Goal: Check status

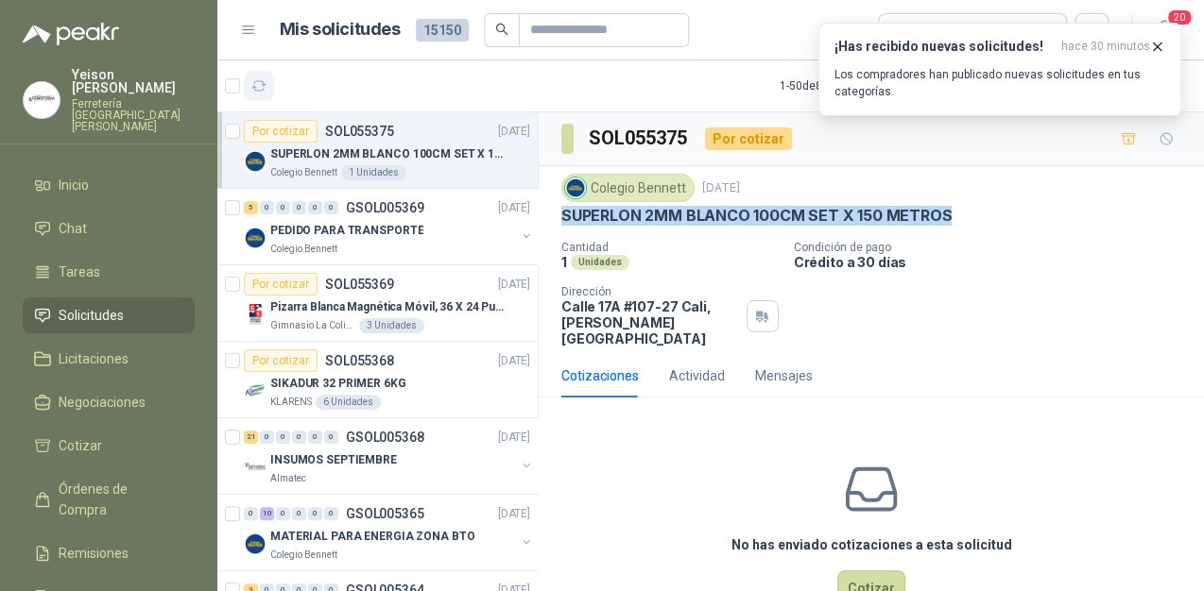
click at [258, 84] on icon "button" at bounding box center [259, 86] width 16 height 16
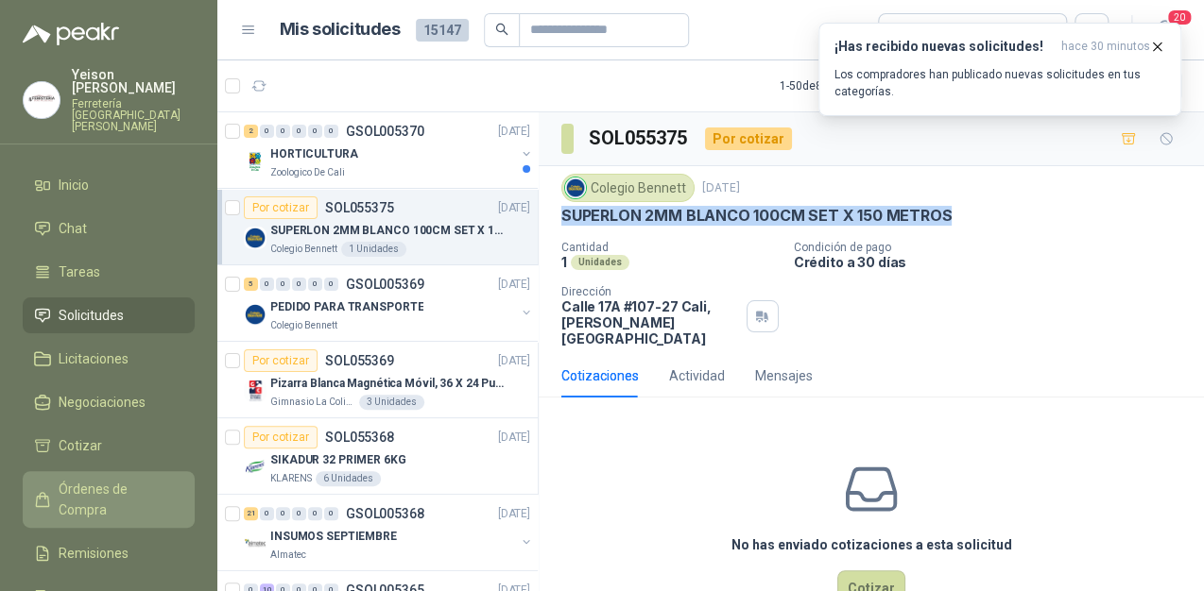
click at [110, 479] on span "Órdenes de Compra" at bounding box center [118, 500] width 118 height 42
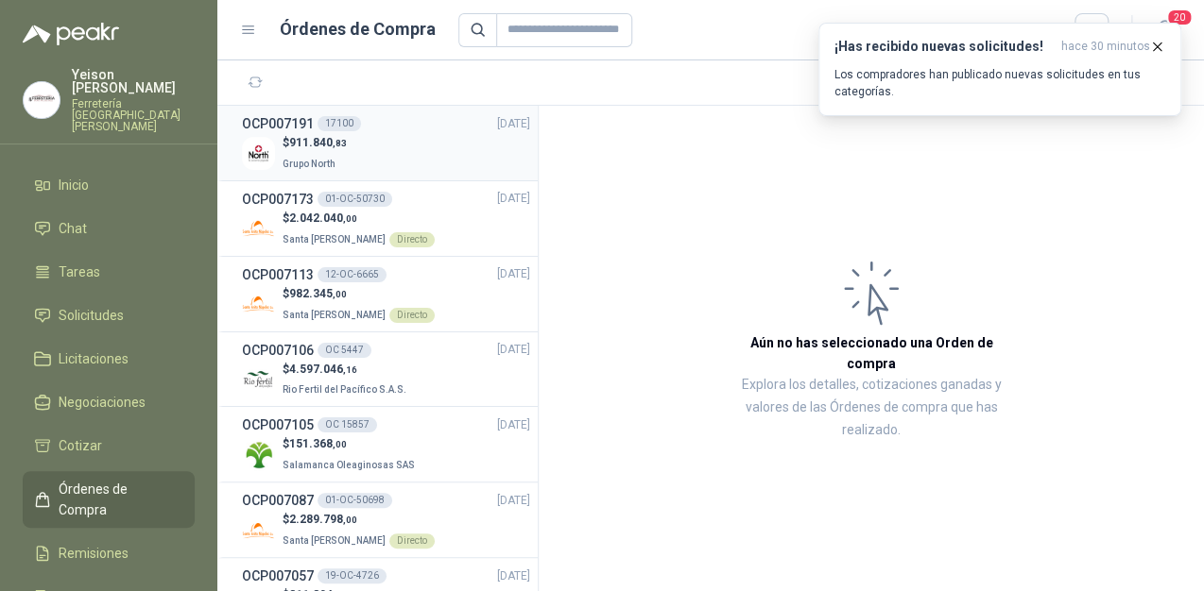
click at [320, 140] on span "911.840 ,83" at bounding box center [318, 142] width 58 height 13
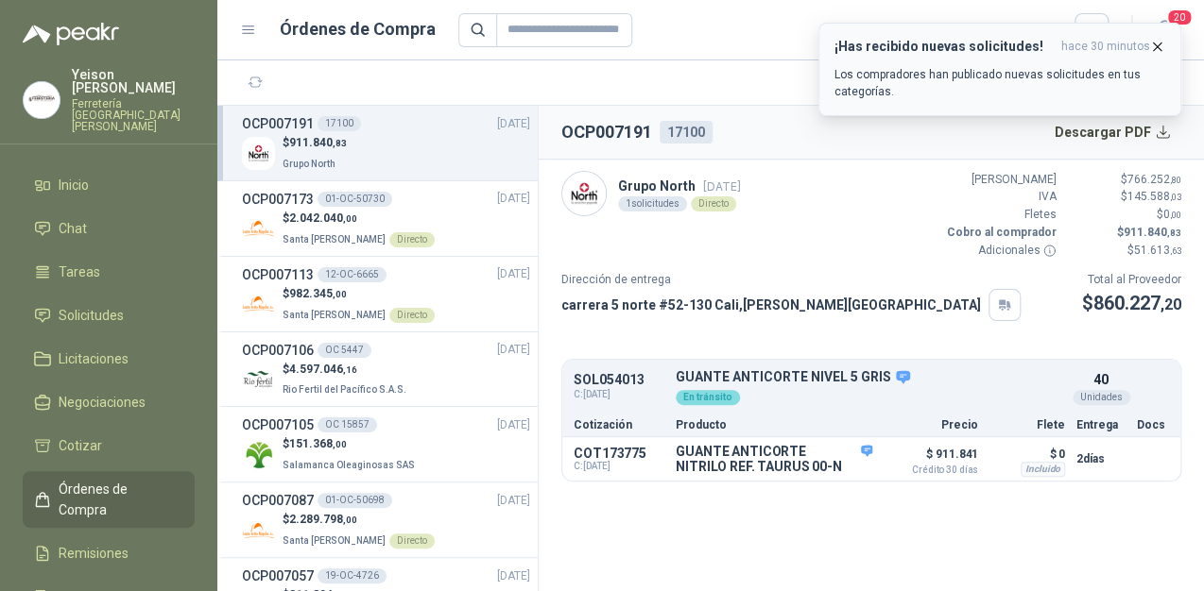
click at [1156, 48] on icon "button" at bounding box center [1157, 47] width 16 height 16
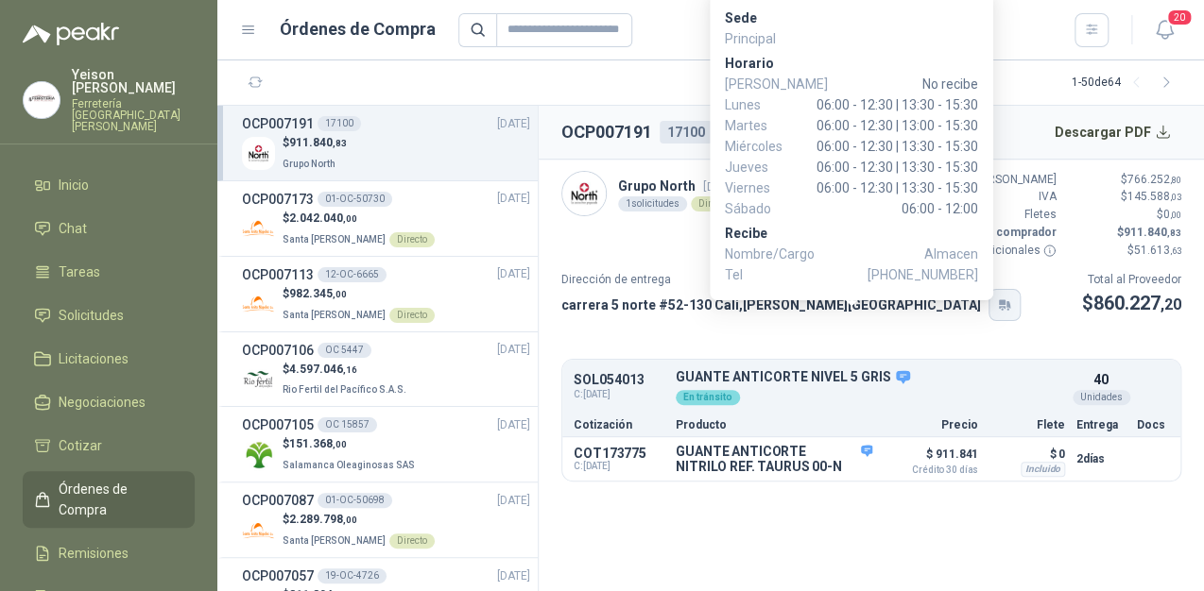
click at [988, 307] on button "button" at bounding box center [1004, 305] width 32 height 32
